Goal: Navigation & Orientation: Find specific page/section

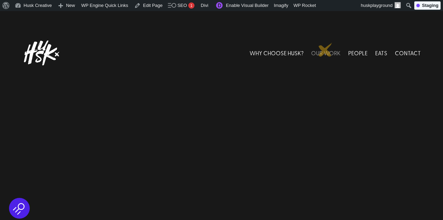
click at [325, 50] on link "OUR WORK" at bounding box center [325, 53] width 29 height 31
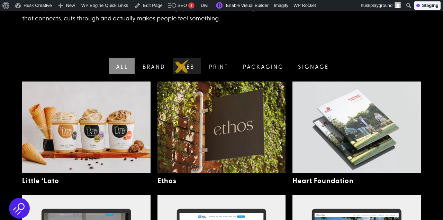
click at [182, 66] on link "Web" at bounding box center [186, 66] width 29 height 16
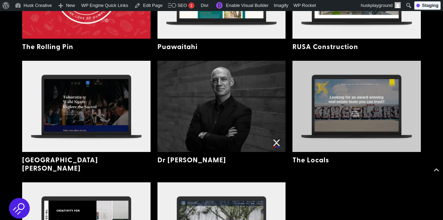
scroll to position [978, 0]
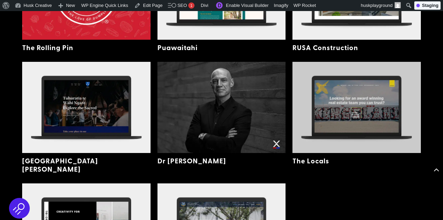
click at [323, 87] on img at bounding box center [356, 107] width 128 height 91
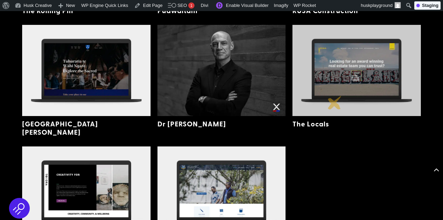
scroll to position [1026, 0]
